Goal: Task Accomplishment & Management: Use online tool/utility

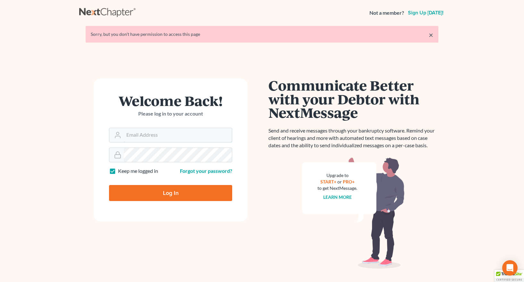
type input "bdolt@avenuelaw.com"
click at [146, 188] on input "Log In" at bounding box center [170, 193] width 123 height 16
type input "Thinking..."
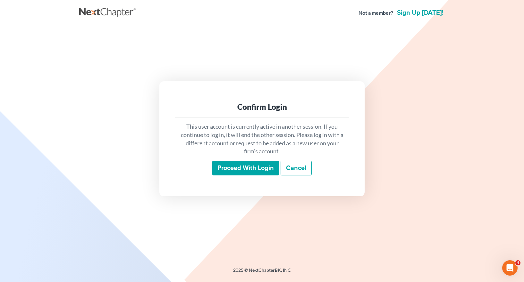
click at [230, 162] on input "Proceed with login" at bounding box center [245, 168] width 67 height 15
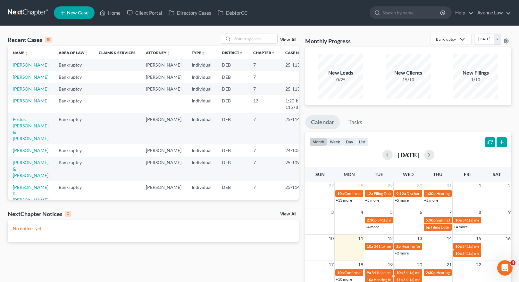
click at [25, 63] on link "Boynton, Torrey" at bounding box center [31, 64] width 36 height 5
select select "0"
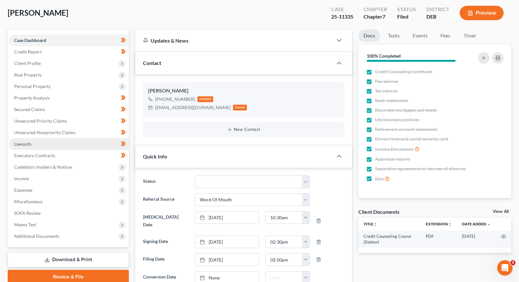
scroll to position [67, 0]
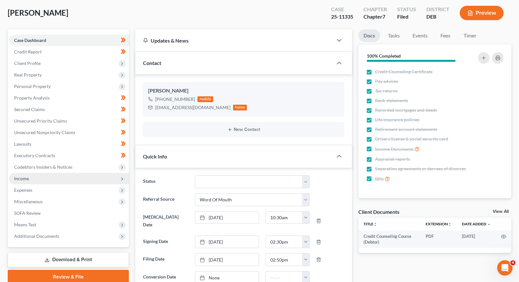
click at [24, 179] on span "Income" at bounding box center [21, 178] width 15 height 5
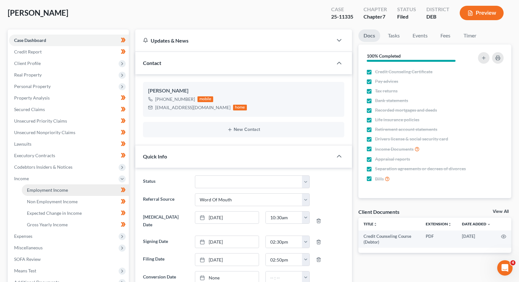
click at [44, 192] on span "Employment Income" at bounding box center [47, 190] width 41 height 5
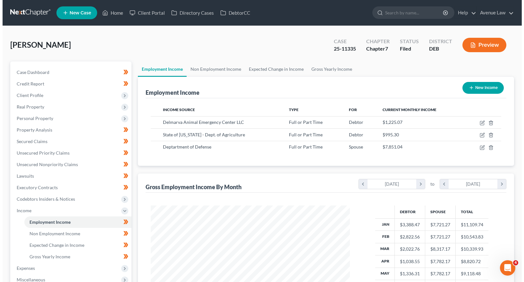
scroll to position [115, 212]
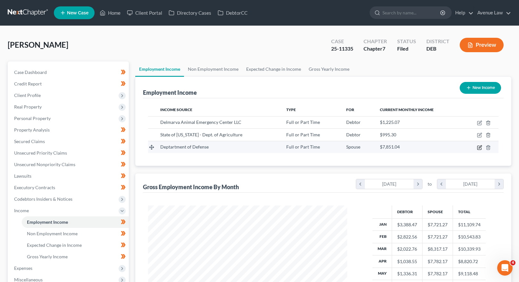
click at [480, 149] on icon "button" at bounding box center [479, 147] width 5 height 5
select select "0"
select select "7"
select select "0"
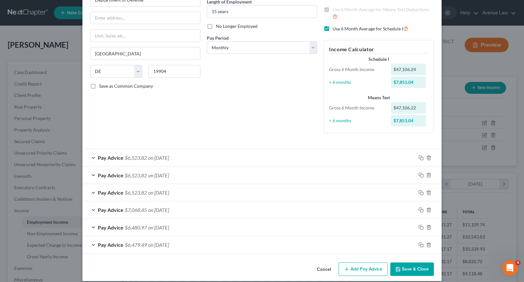
scroll to position [74, 0]
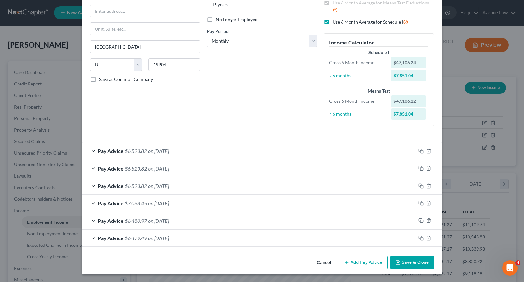
click at [90, 238] on div "Pay Advice $6,479.49 on 01/31/2025" at bounding box center [248, 238] width 333 height 17
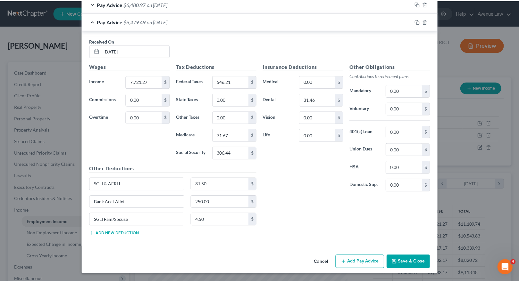
scroll to position [0, 0]
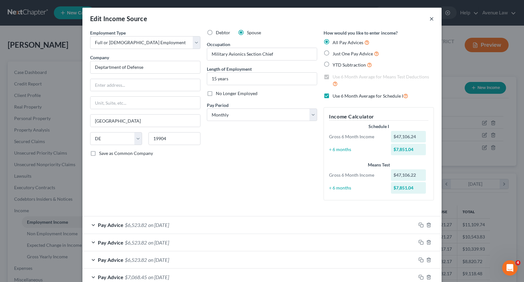
click at [430, 21] on button "×" at bounding box center [431, 19] width 4 height 8
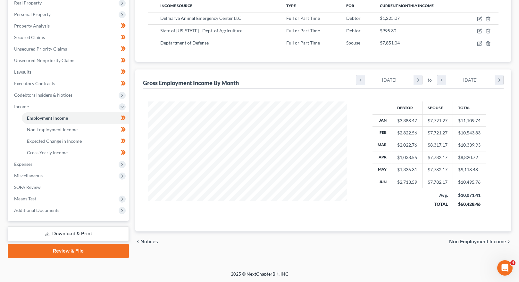
scroll to position [105, 0]
click at [29, 197] on span "Means Test" at bounding box center [25, 198] width 22 height 5
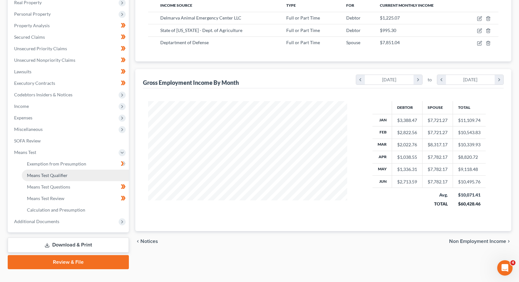
click at [39, 176] on span "Means Test Qualifier" at bounding box center [47, 175] width 41 height 5
